Goal: Transaction & Acquisition: Purchase product/service

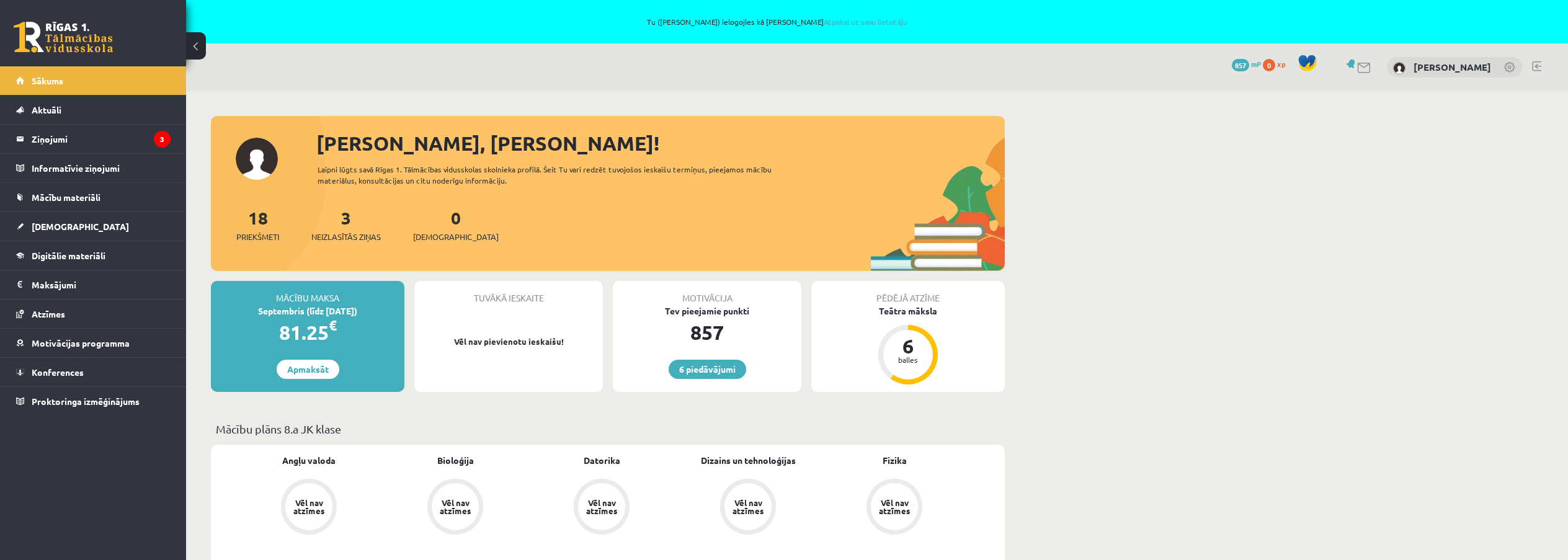
scroll to position [186, 0]
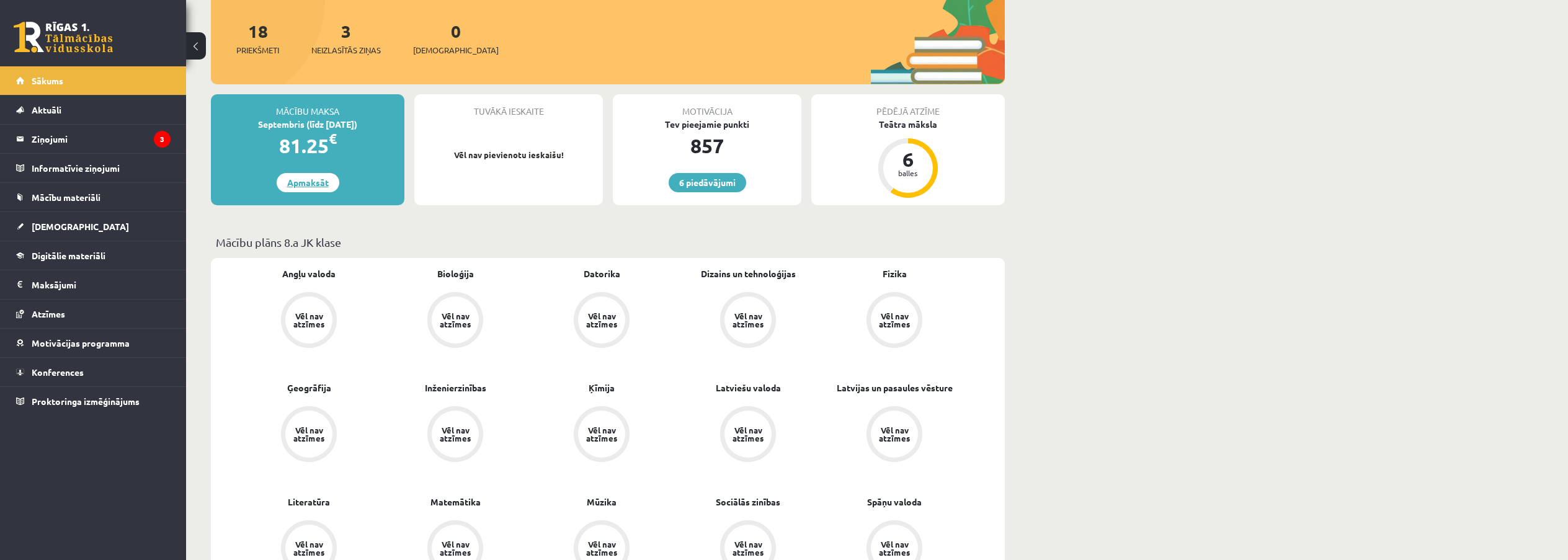
click at [321, 181] on link "Apmaksāt" at bounding box center [307, 183] width 63 height 19
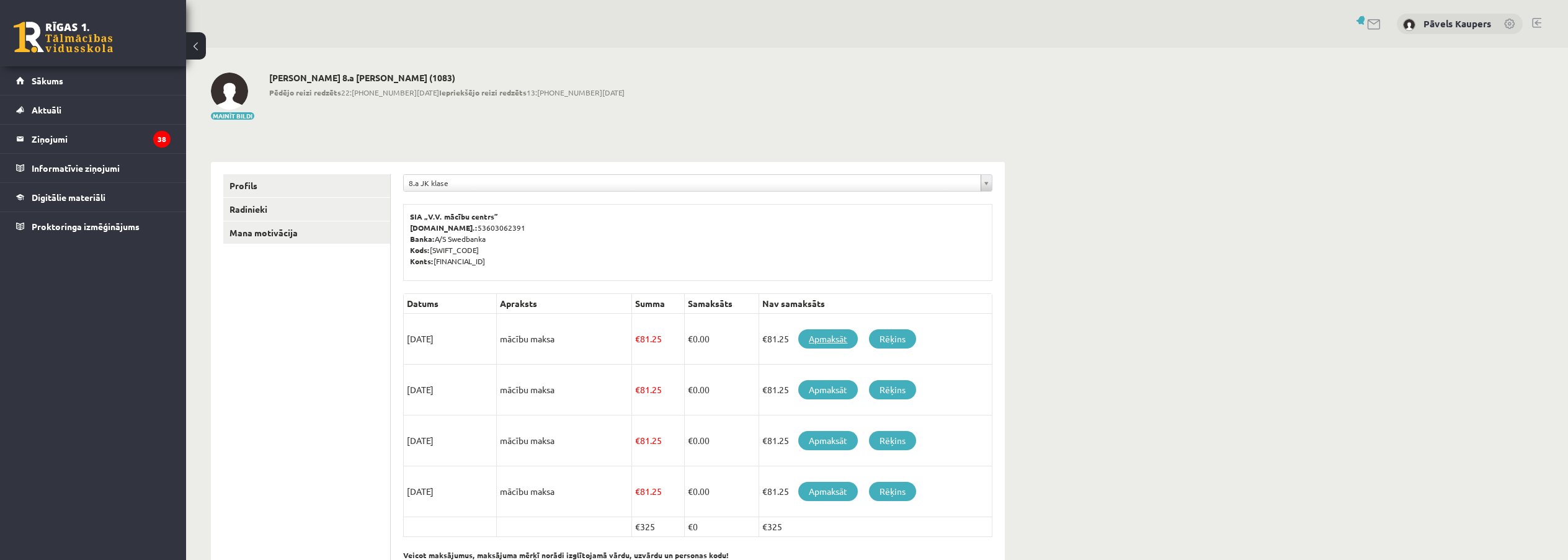
click at [805, 341] on link "Apmaksāt" at bounding box center [828, 339] width 59 height 19
click at [903, 342] on link "Rēķins" at bounding box center [892, 339] width 47 height 19
click at [132, 344] on div "0 Dāvanas 0 mP 0 xp Pāvels Kaupers Sākums Aktuāli Kā mācīties eSKOLĀ Kontakti N…" at bounding box center [93, 280] width 186 height 560
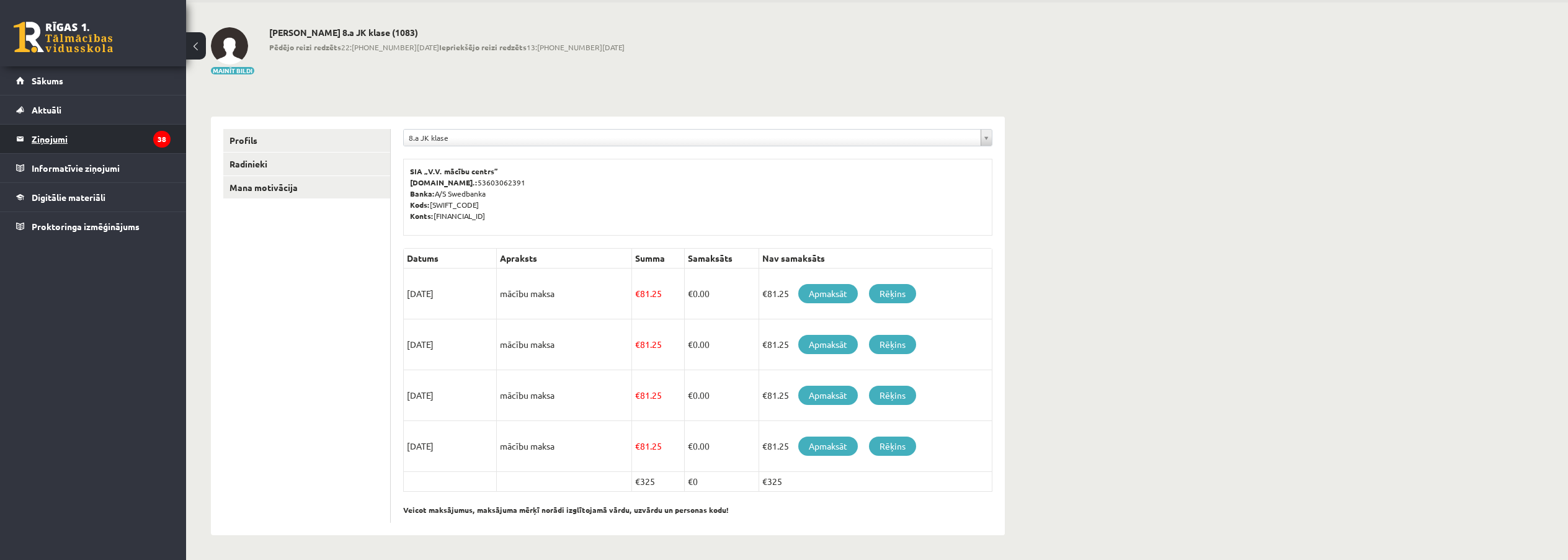
click at [61, 137] on legend "Ziņojumi 38" at bounding box center [101, 138] width 139 height 28
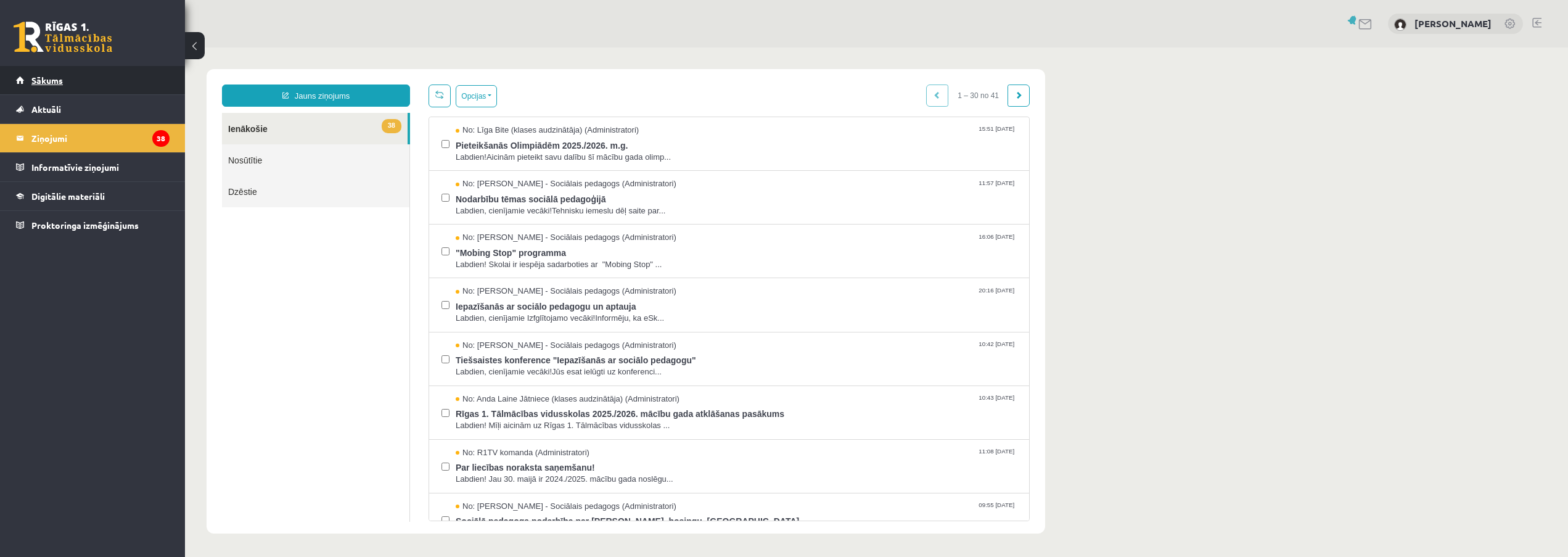
click at [47, 76] on span "Sākums" at bounding box center [47, 80] width 32 height 11
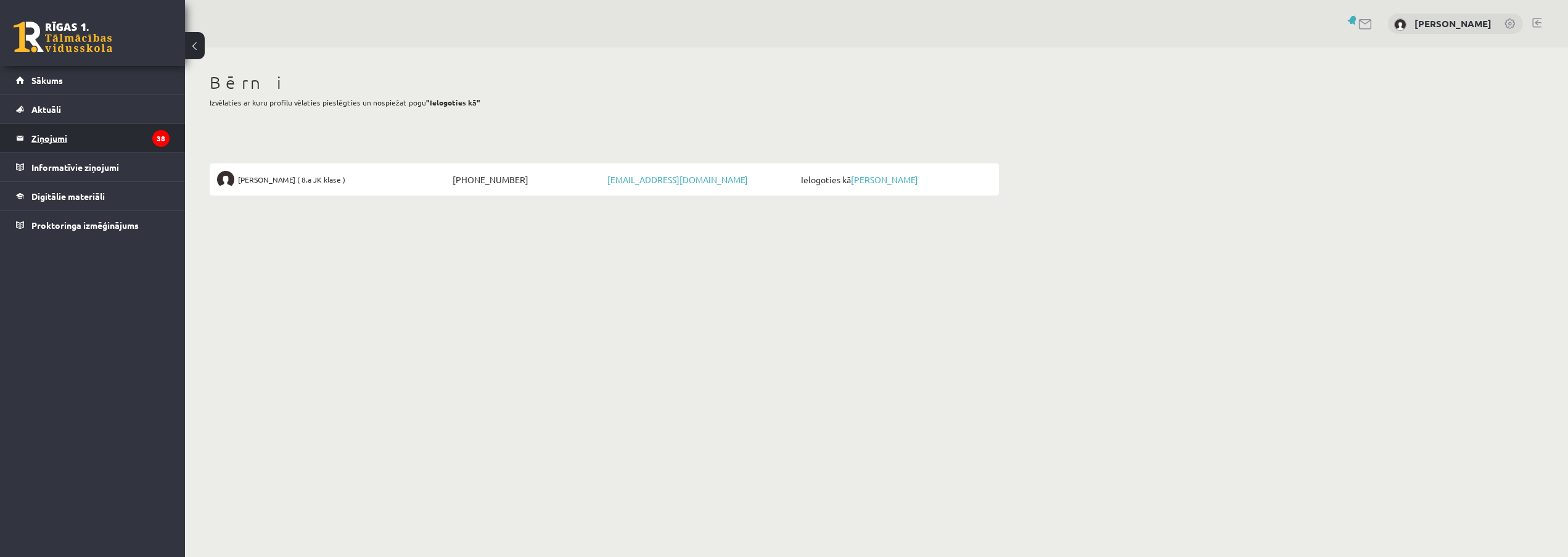
click at [67, 136] on legend "Ziņojumi 38" at bounding box center [100, 137] width 138 height 28
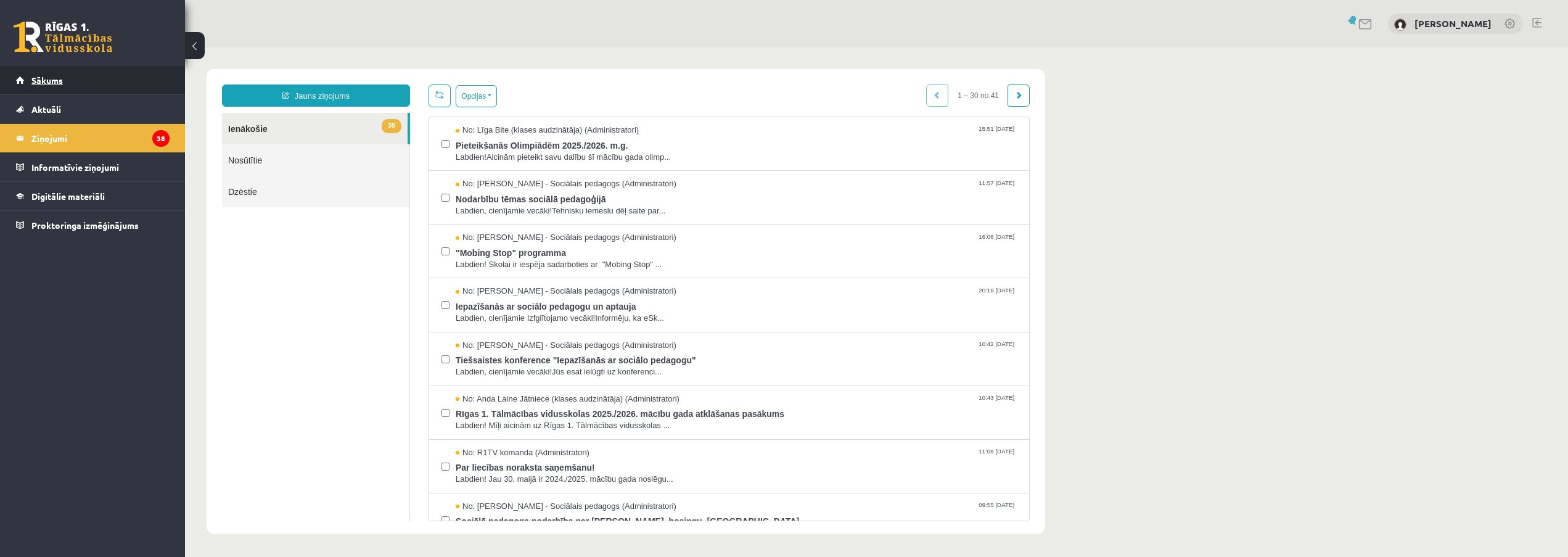
click at [42, 82] on span "Sākums" at bounding box center [47, 80] width 32 height 11
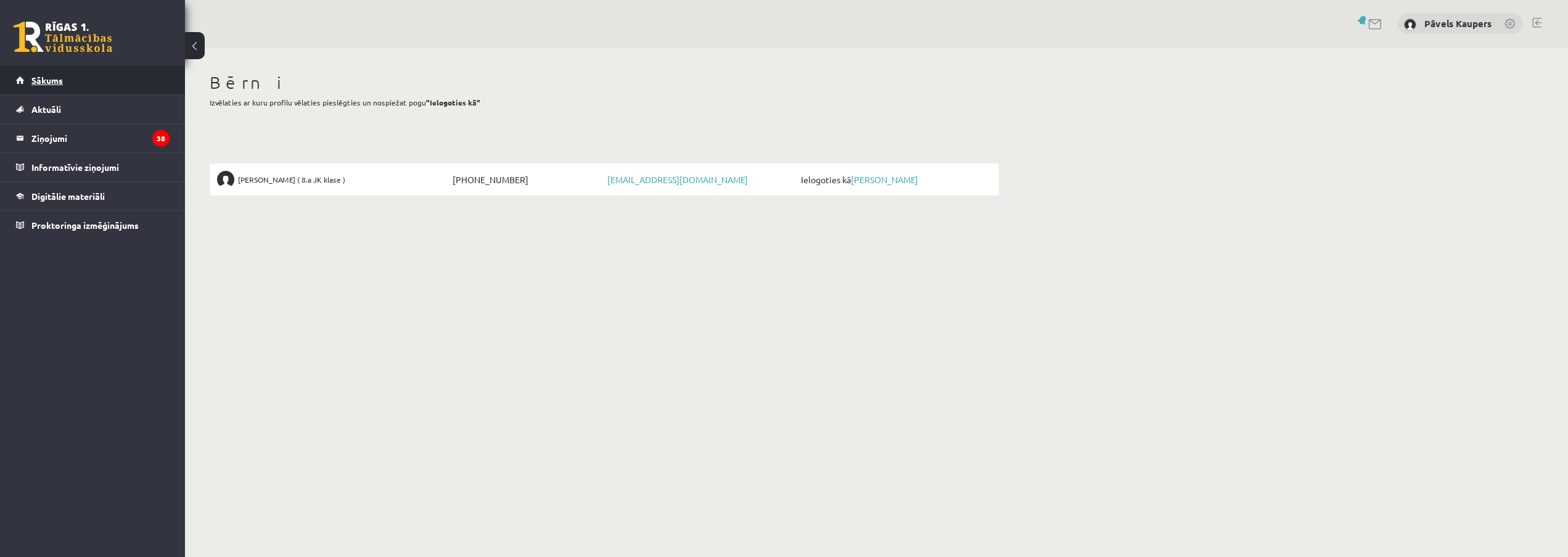
click at [49, 82] on span "Sākums" at bounding box center [47, 80] width 32 height 11
click at [62, 104] on link "Aktuāli" at bounding box center [93, 109] width 154 height 28
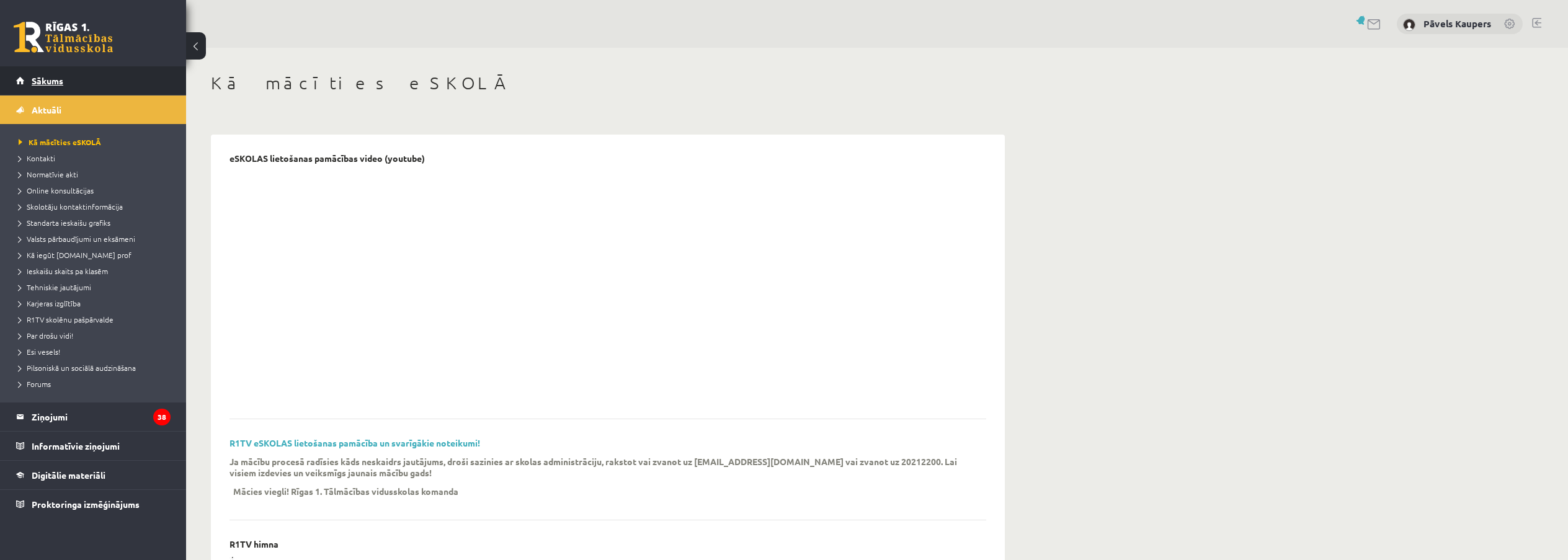
click at [47, 78] on span "Sākums" at bounding box center [48, 81] width 32 height 11
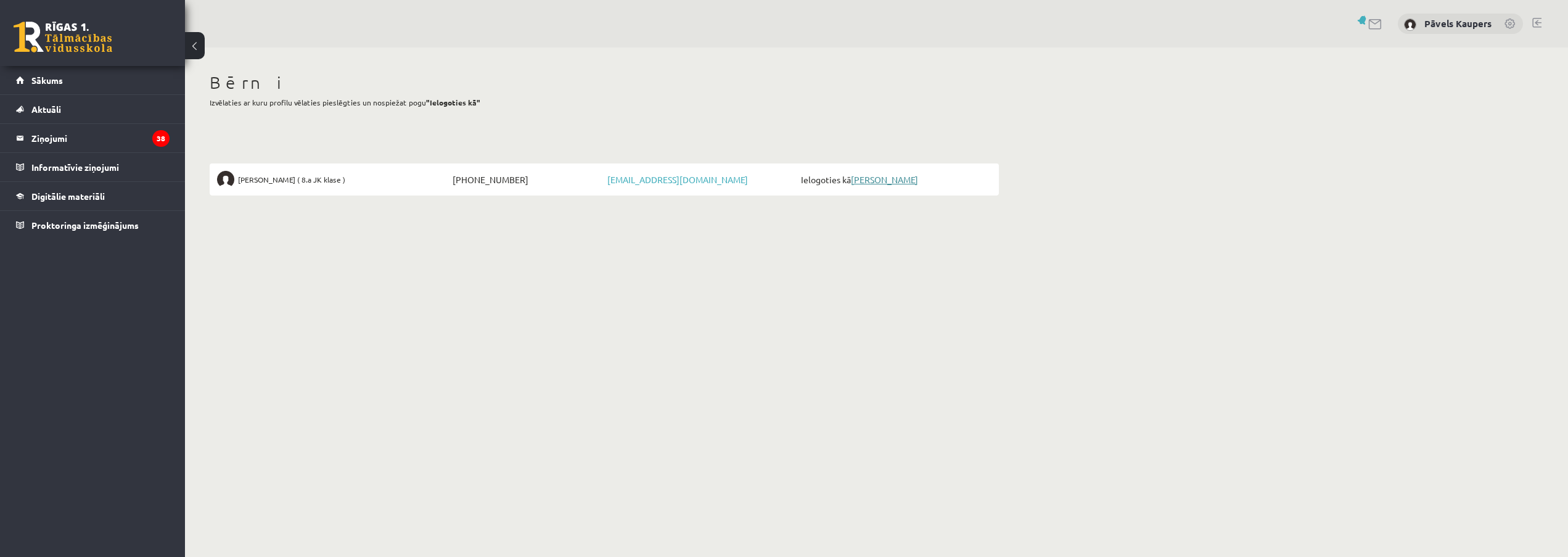
click at [887, 177] on link "[PERSON_NAME]" at bounding box center [884, 179] width 67 height 11
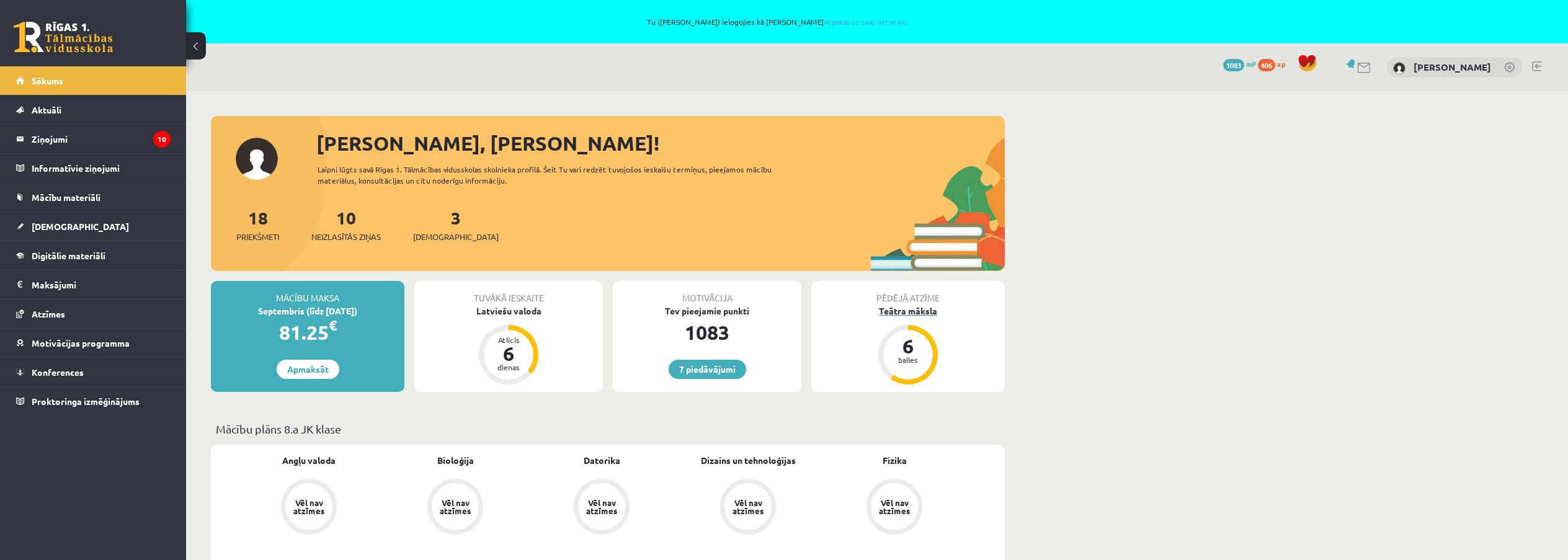
click at [927, 361] on div "6 balles" at bounding box center [908, 355] width 50 height 50
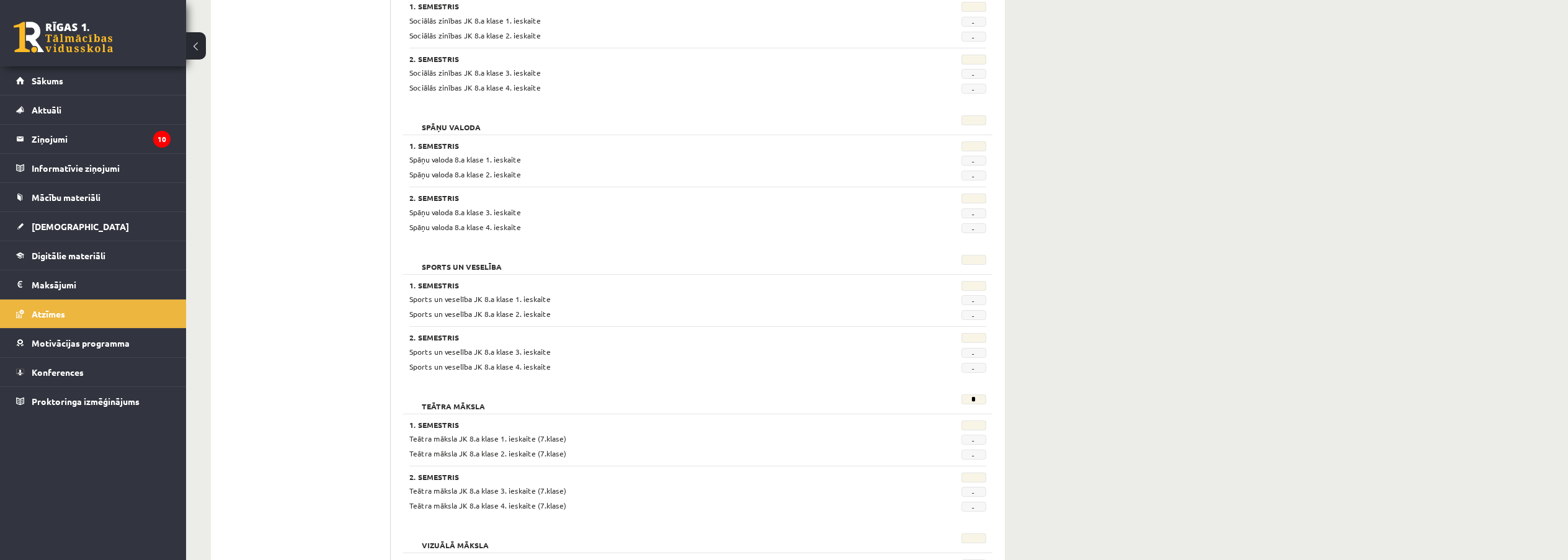
scroll to position [2228, 0]
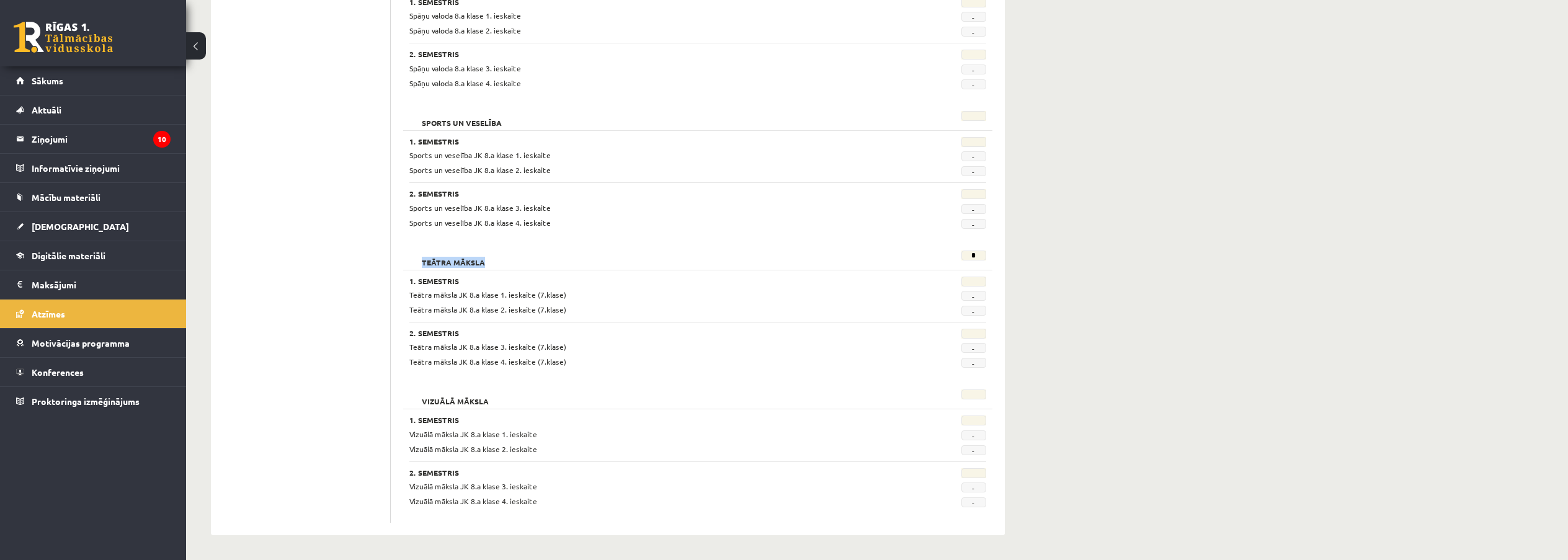
click at [973, 255] on div "Teātra māksla *" at bounding box center [698, 259] width 595 height 17
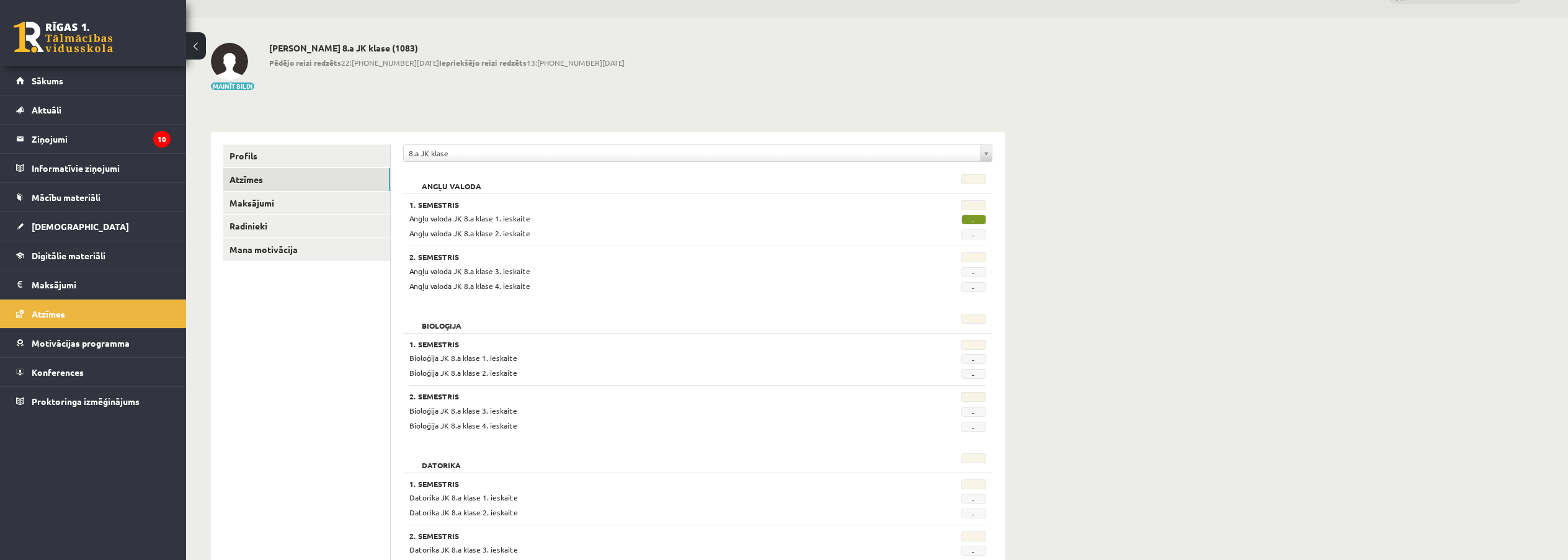
scroll to position [0, 0]
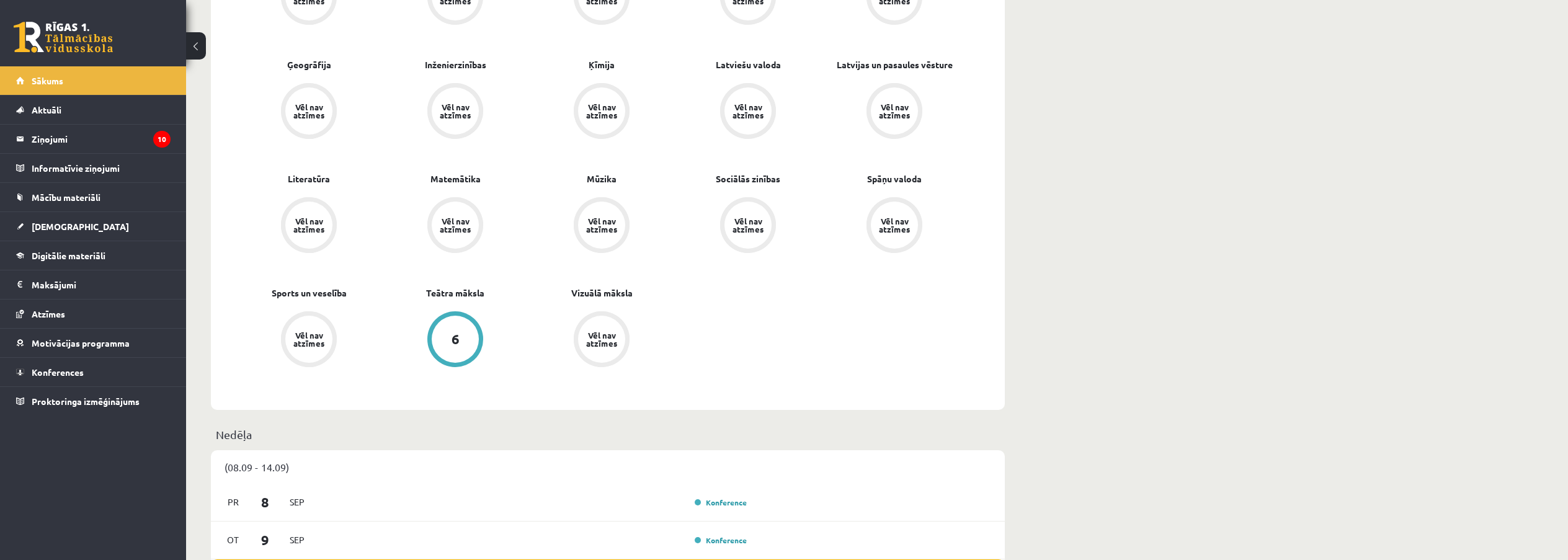
scroll to position [248, 0]
